Goal: Task Accomplishment & Management: Manage account settings

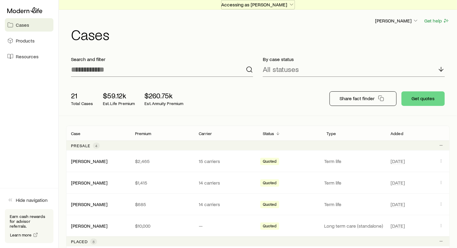
click at [290, 2] on icon "button" at bounding box center [291, 5] width 6 height 6
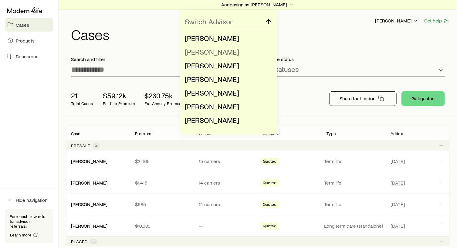
click at [234, 51] on li "[PERSON_NAME]" at bounding box center [227, 52] width 84 height 14
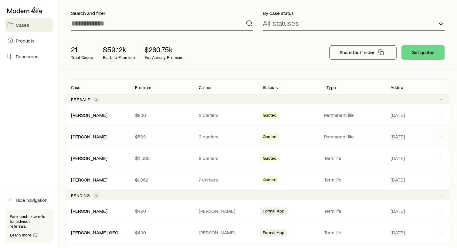
scroll to position [91, 0]
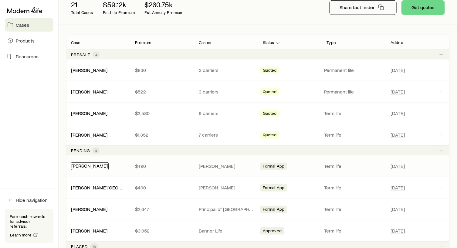
click at [87, 164] on link "[PERSON_NAME]" at bounding box center [89, 166] width 36 height 6
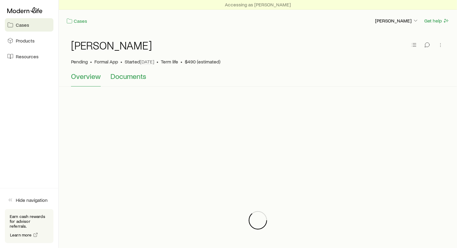
click at [122, 75] on span "Documents" at bounding box center [128, 76] width 36 height 8
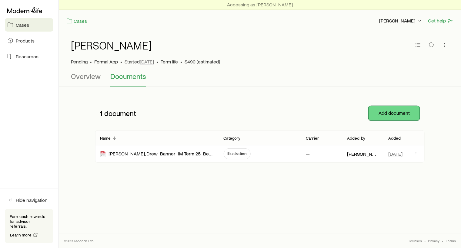
click at [406, 113] on button "Add document" at bounding box center [394, 113] width 51 height 15
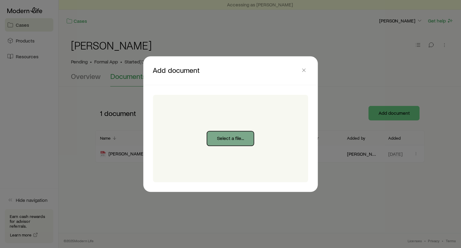
click at [230, 136] on button "Select a file..." at bounding box center [230, 138] width 47 height 15
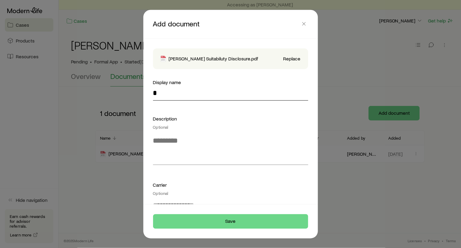
drag, startPoint x: 162, startPoint y: 92, endPoint x: 149, endPoint y: 92, distance: 12.5
click at [149, 92] on div "[PERSON_NAME] Suitabiluty Disclosure.pdf Replace Display name * Description Opt…" at bounding box center [231, 121] width 170 height 165
type input "**********"
click at [163, 158] on textarea at bounding box center [230, 148] width 155 height 33
type textarea "**********"
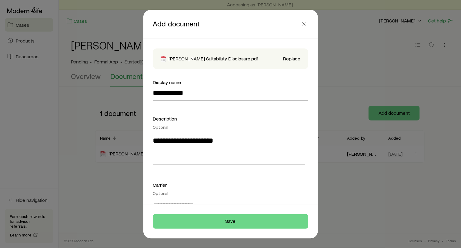
click at [167, 190] on div "Carrier Optional" at bounding box center [230, 188] width 155 height 15
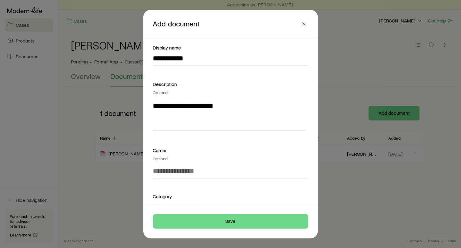
scroll to position [61, 0]
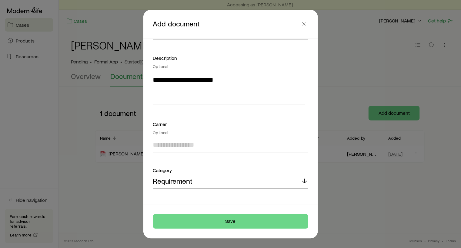
click at [155, 143] on input at bounding box center [230, 145] width 155 height 15
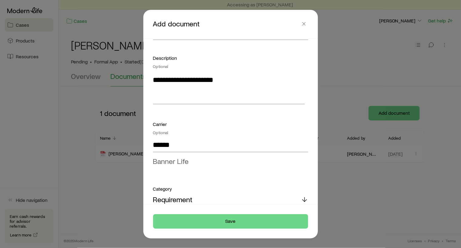
click at [166, 157] on span "Banner Life" at bounding box center [171, 161] width 36 height 9
type input "**********"
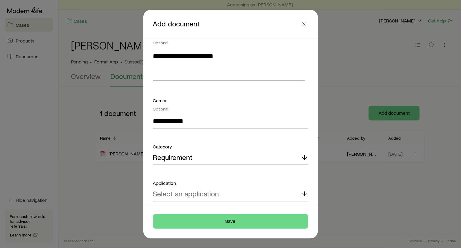
scroll to position [106, 0]
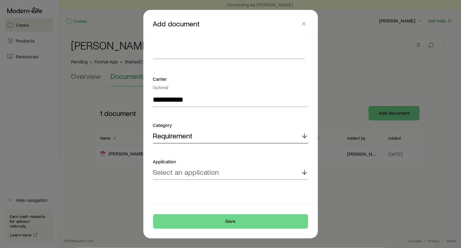
click at [301, 136] on icon at bounding box center [304, 135] width 7 height 7
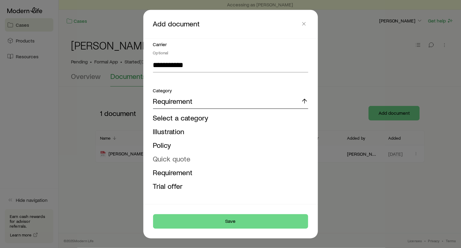
scroll to position [166, 0]
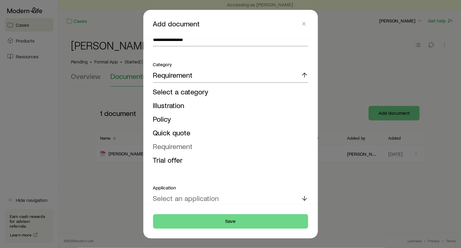
click at [175, 144] on span "Requirement" at bounding box center [173, 146] width 40 height 9
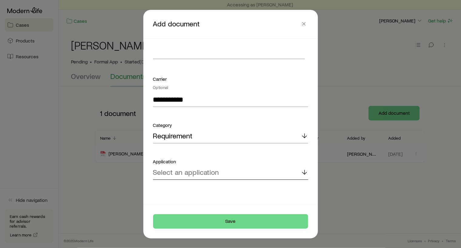
click at [303, 172] on icon at bounding box center [304, 171] width 7 height 7
click at [201, 188] on span "[PERSON_NAME] OPTerm" at bounding box center [193, 188] width 81 height 9
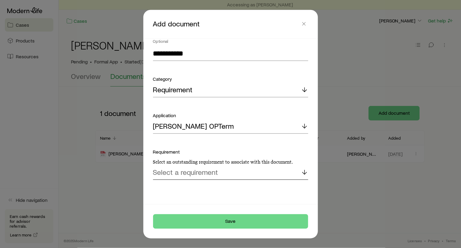
click at [301, 172] on icon at bounding box center [304, 171] width 7 height 7
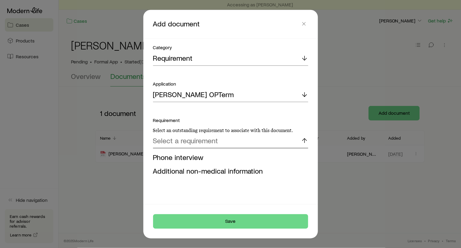
scroll to position [184, 0]
click at [247, 170] on span "Additional non-medical information" at bounding box center [208, 170] width 110 height 9
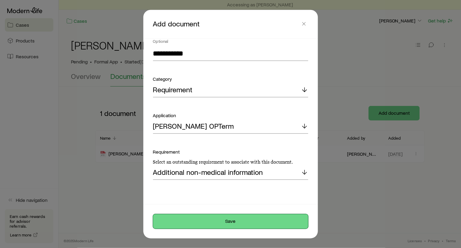
click at [233, 221] on button "Save" at bounding box center [230, 221] width 155 height 15
